Goal: Task Accomplishment & Management: Complete application form

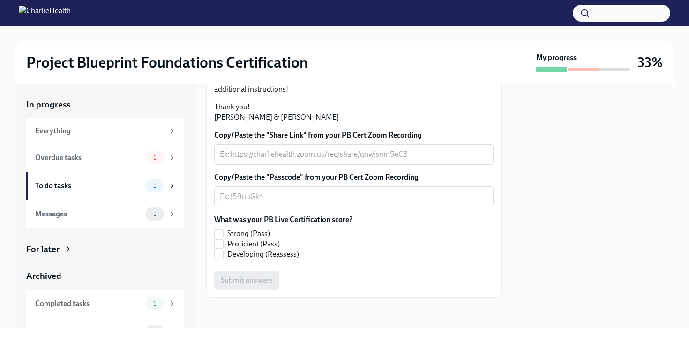
scroll to position [254, 0]
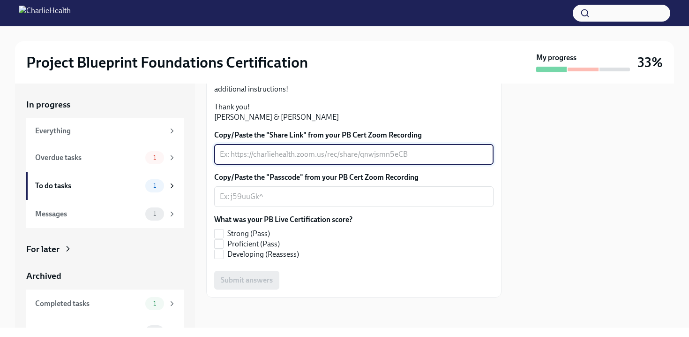
click at [272, 154] on textarea "Copy/Paste the "Share Link" from your PB Cert Zoom Recording" at bounding box center [354, 154] width 268 height 11
paste textarea "[URL][DOMAIN_NAME]"
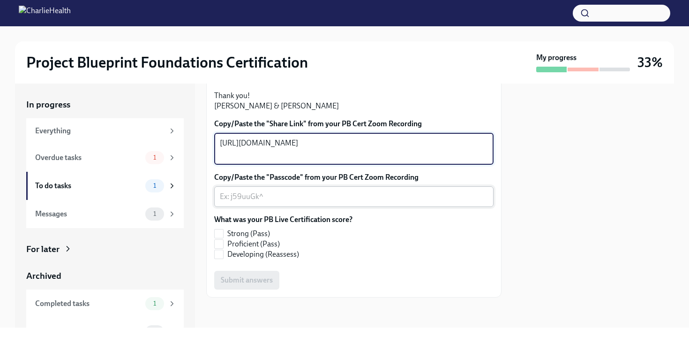
type textarea "[URL][DOMAIN_NAME]"
click at [266, 202] on textarea "Copy/Paste the "Passcode" from your PB Cert Zoom Recording" at bounding box center [354, 196] width 268 height 11
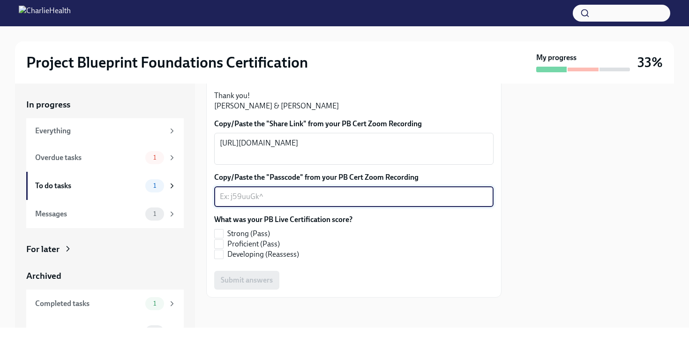
click at [276, 202] on textarea "Copy/Paste the "Passcode" from your PB Cert Zoom Recording" at bounding box center [354, 196] width 268 height 11
paste textarea "NYQ=28Ww"
type textarea "NYQ=28Ww"
click at [220, 248] on input "Proficient (Pass)" at bounding box center [219, 244] width 8 height 8
checkbox input "true"
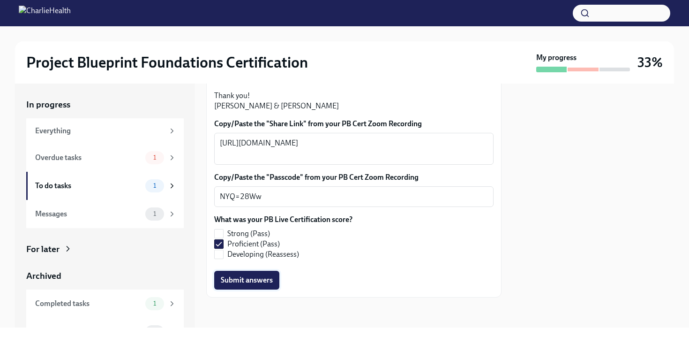
click at [237, 285] on span "Submit answers" at bounding box center [247, 279] width 52 height 9
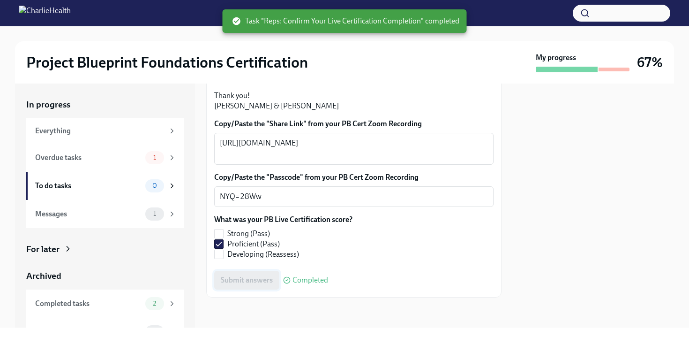
scroll to position [268, 0]
click at [126, 159] on div "Overdue tasks" at bounding box center [88, 157] width 106 height 10
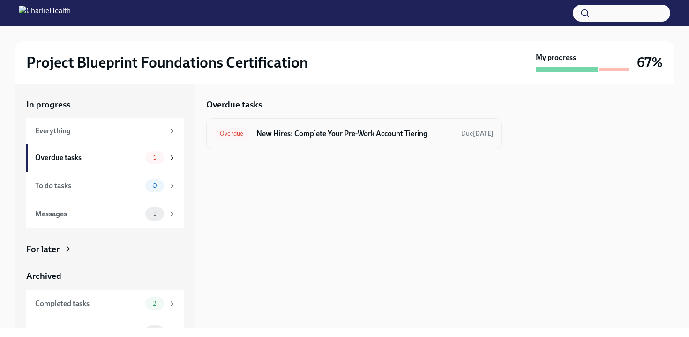
click at [287, 133] on h6 "New Hires: Complete Your Pre-Work Account Tiering" at bounding box center [354, 133] width 197 height 10
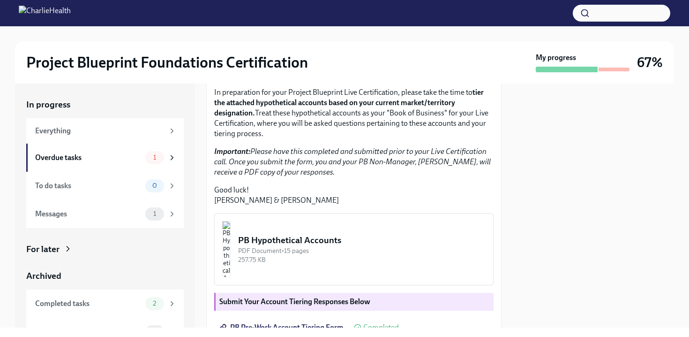
scroll to position [270, 0]
